Goal: Check status

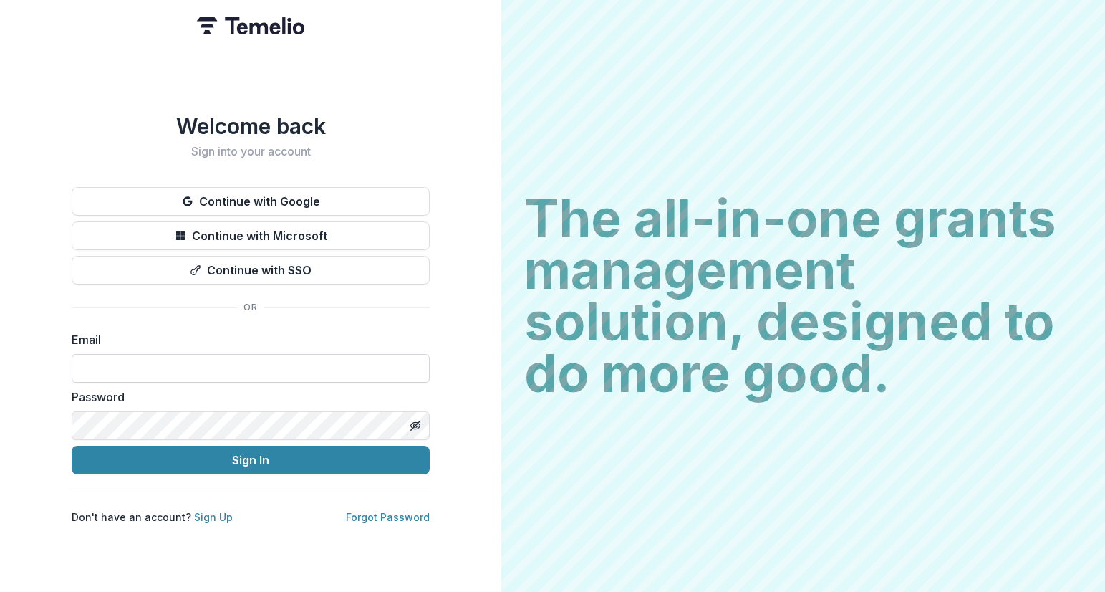
click at [197, 367] on input at bounding box center [251, 368] width 358 height 29
click at [163, 362] on input at bounding box center [251, 368] width 358 height 29
type input "**********"
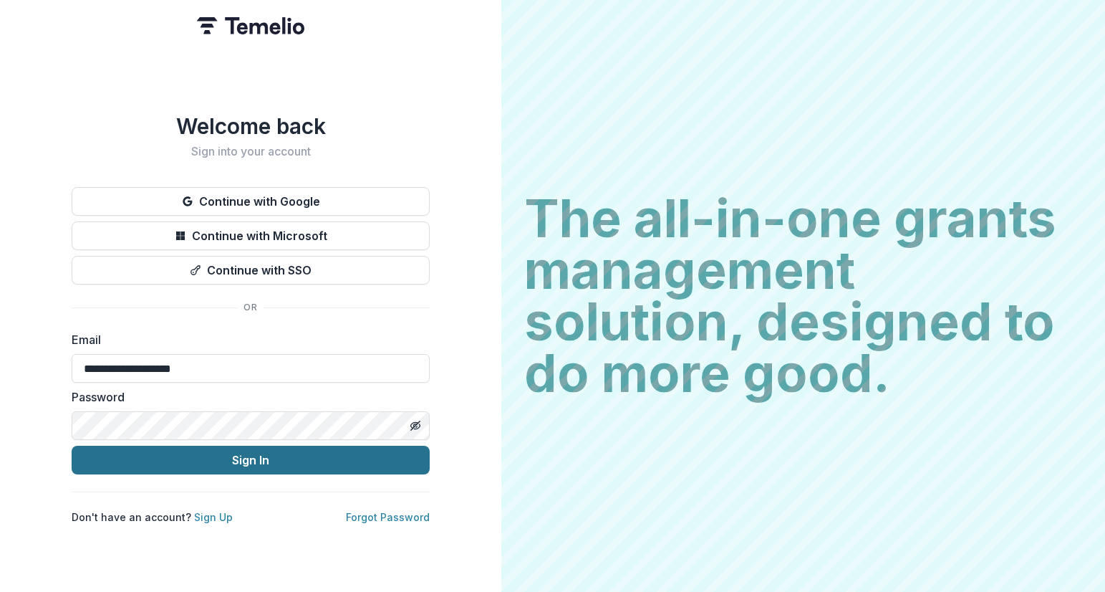
click at [179, 450] on button "Sign In" at bounding box center [251, 459] width 358 height 29
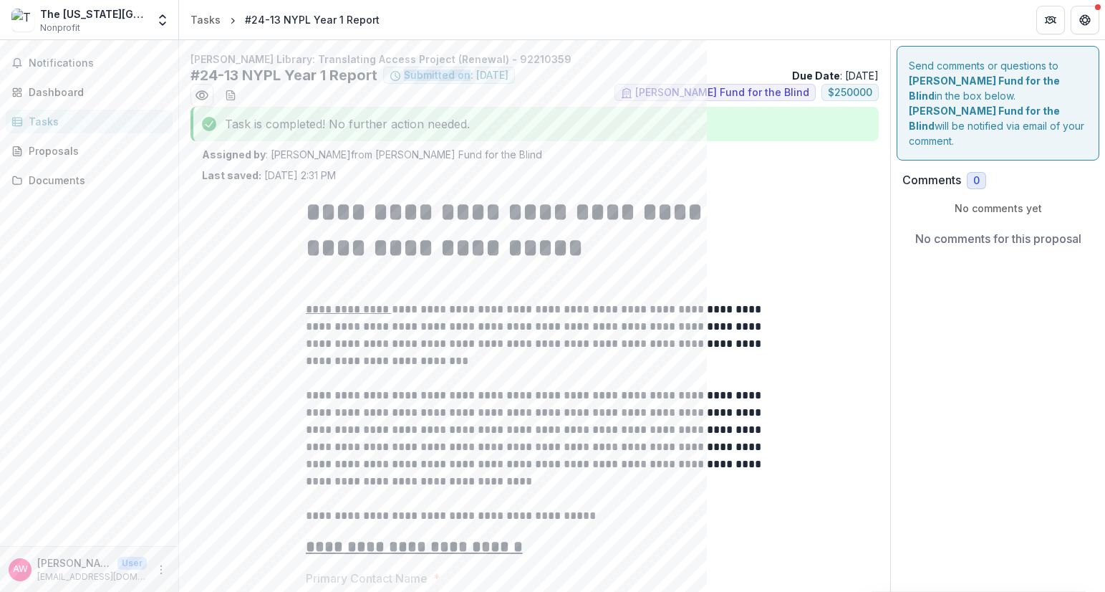
drag, startPoint x: 385, startPoint y: 74, endPoint x: 466, endPoint y: 71, distance: 81.7
click at [466, 71] on span "Submitted on: [DATE]" at bounding box center [449, 75] width 132 height 17
click at [508, 161] on p "Assigned by : [PERSON_NAME] from [PERSON_NAME] Fund for the Blind" at bounding box center [534, 154] width 665 height 15
drag, startPoint x: 208, startPoint y: 127, endPoint x: 508, endPoint y: 133, distance: 300.1
click at [508, 133] on div "Task is completed! No further action needed." at bounding box center [534, 124] width 688 height 34
